Goal: Information Seeking & Learning: Learn about a topic

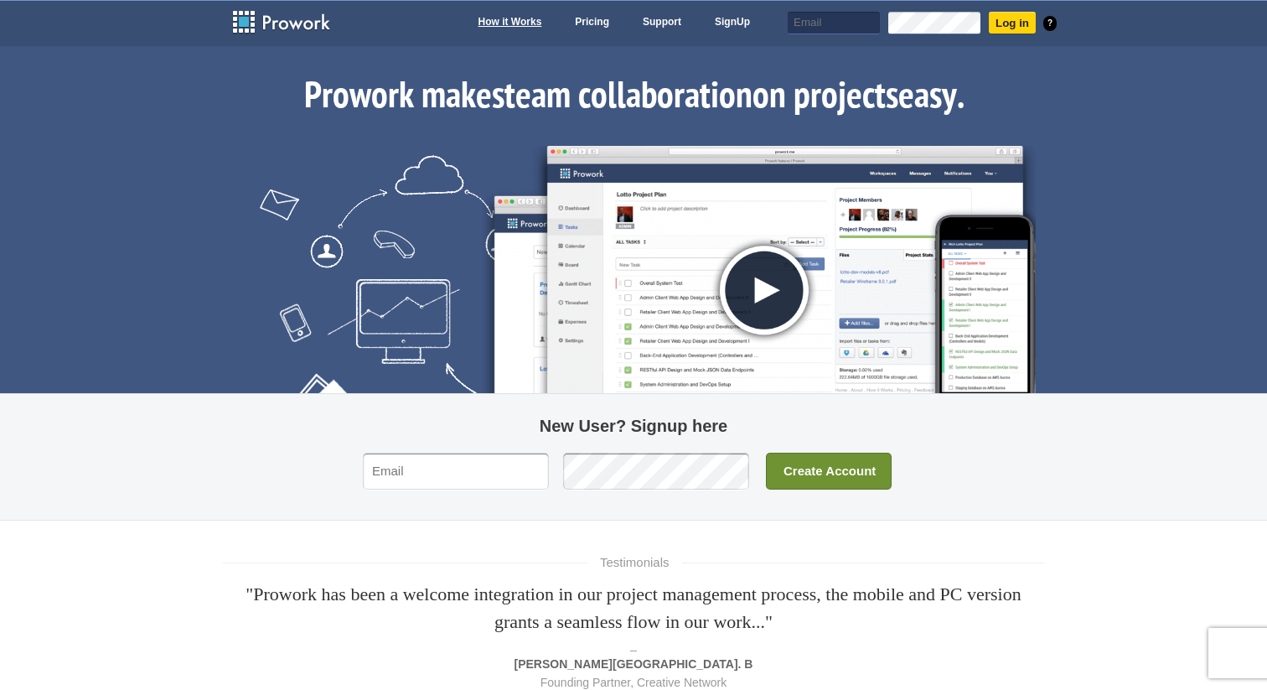
click at [503, 18] on link "How it Works" at bounding box center [510, 23] width 80 height 23
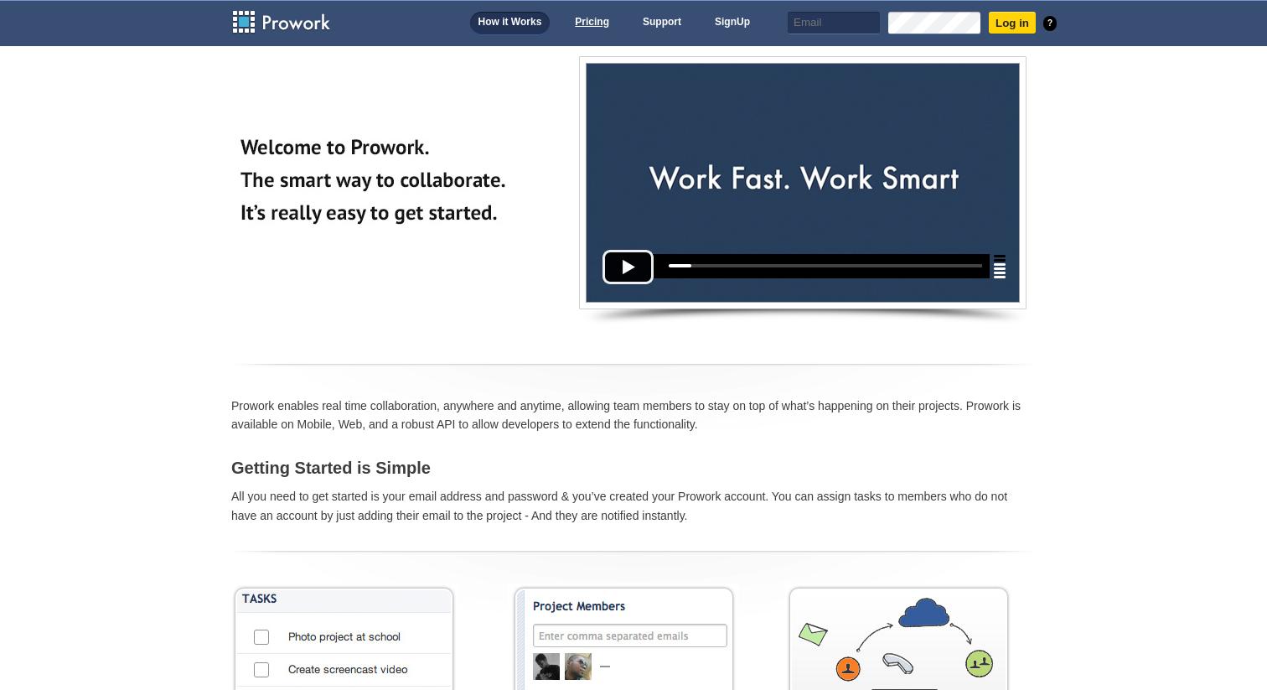
click at [592, 32] on link "Pricing" at bounding box center [592, 23] width 51 height 23
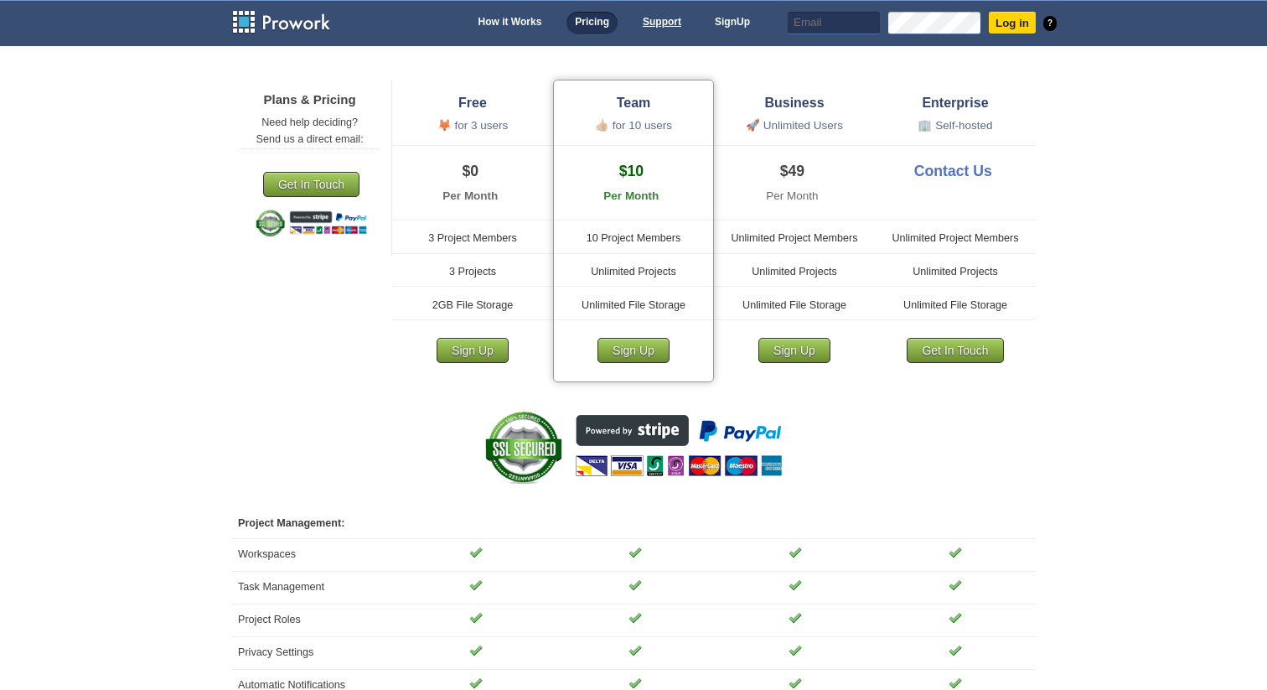
click at [682, 27] on link "Support" at bounding box center [661, 23] width 55 height 23
